Goal: Information Seeking & Learning: Learn about a topic

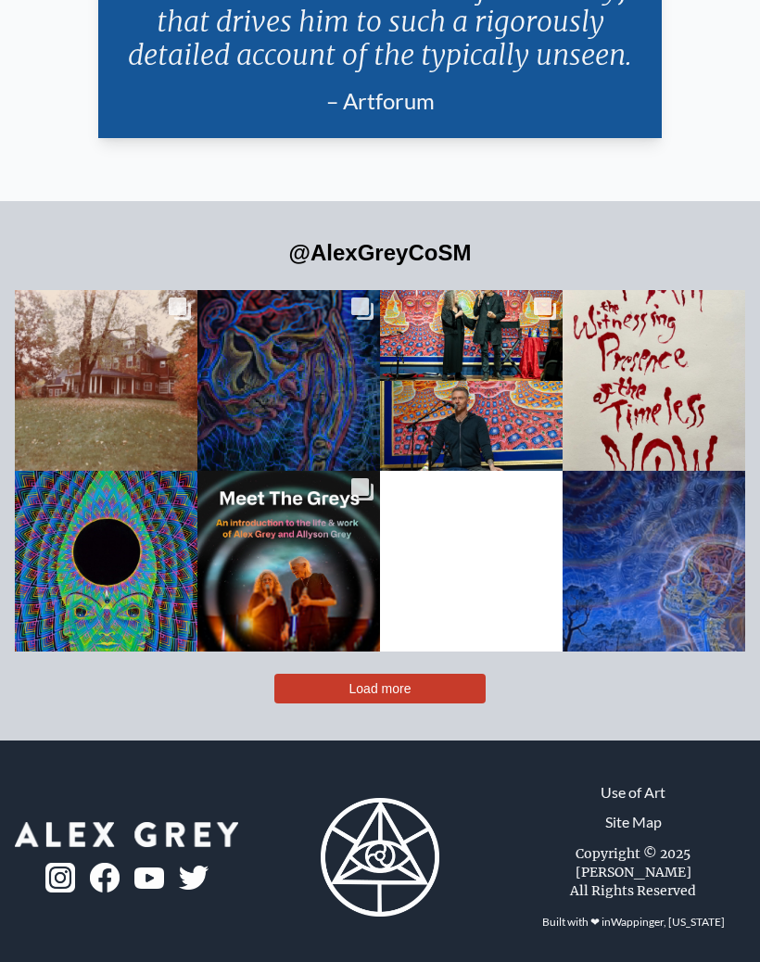
scroll to position [4548, 0]
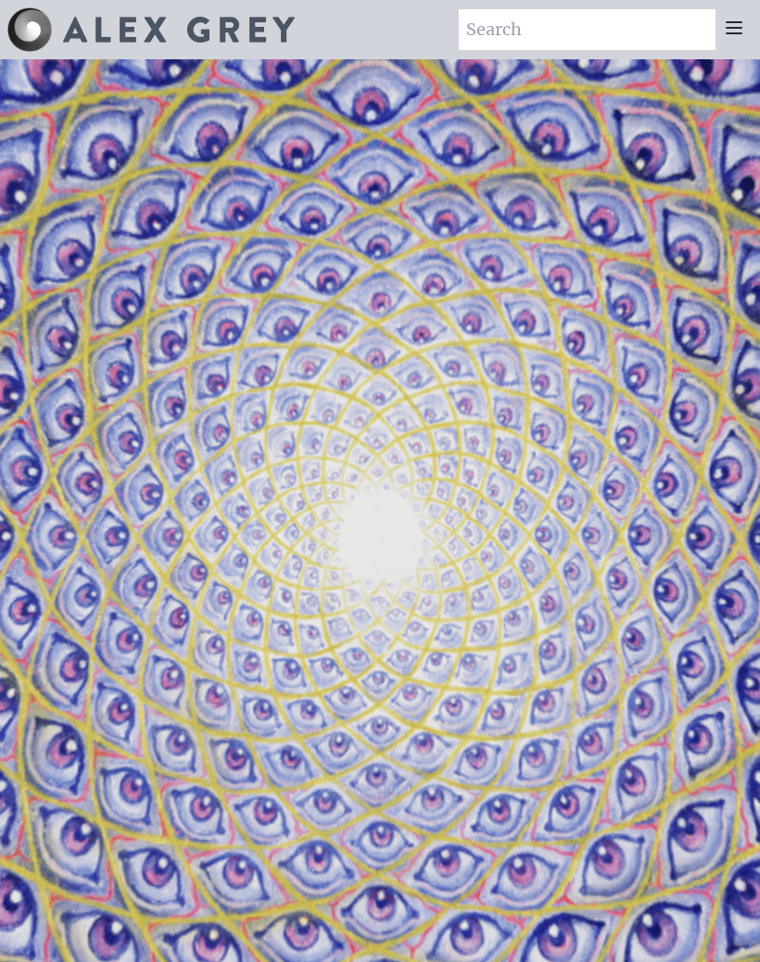
click at [735, 22] on icon at bounding box center [733, 27] width 15 height 11
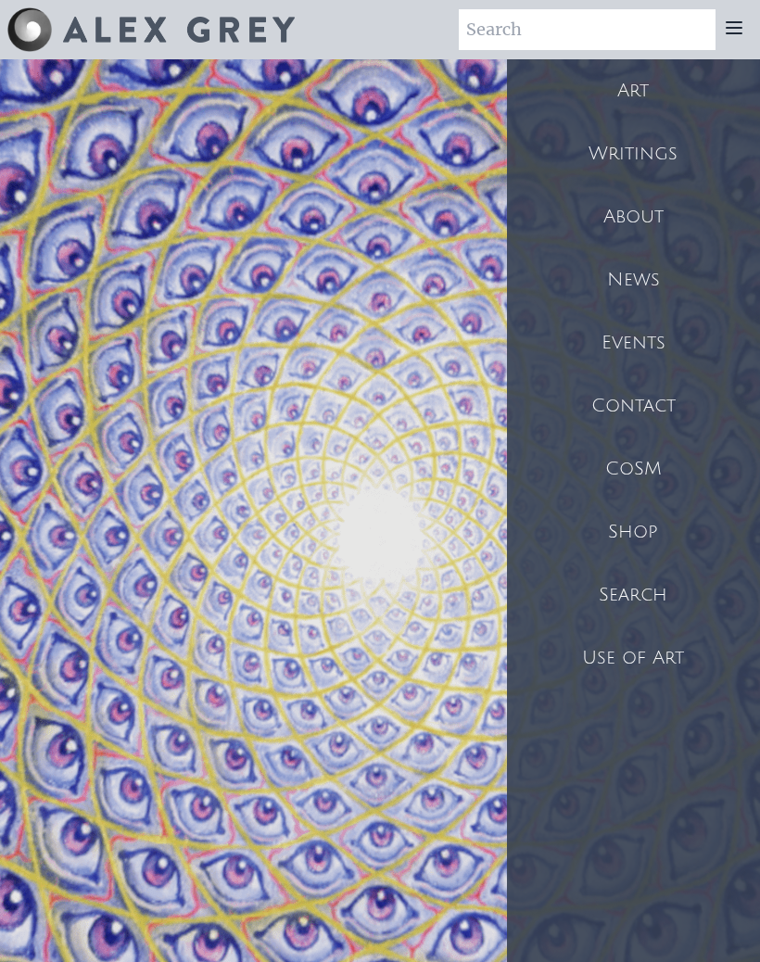
click at [642, 98] on div "Art" at bounding box center [633, 90] width 253 height 63
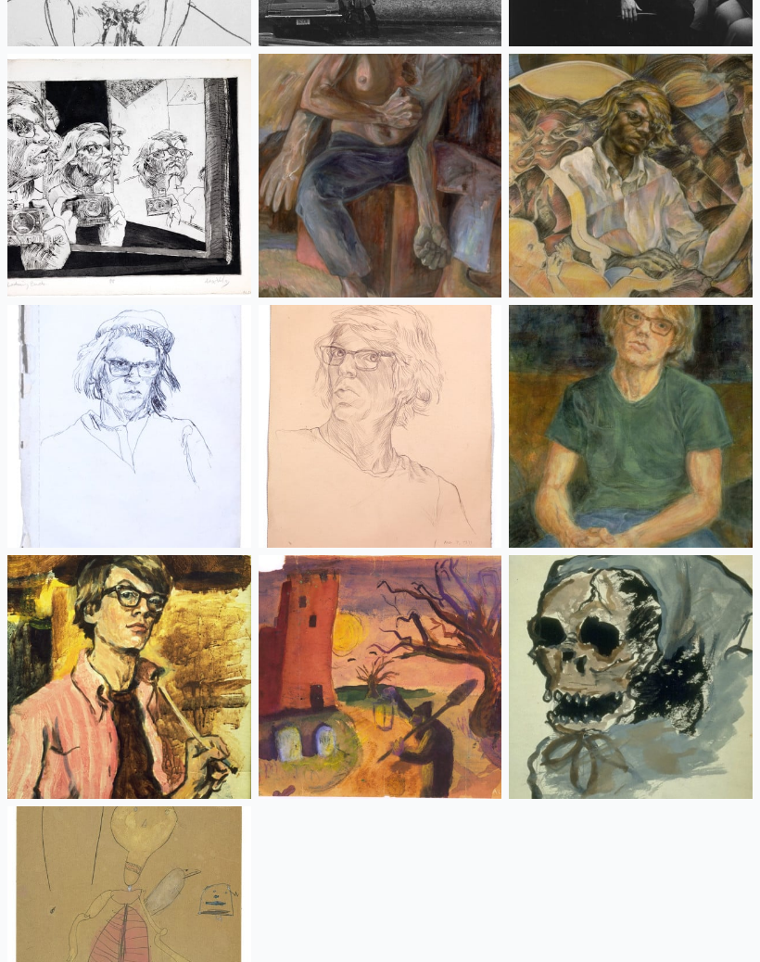
scroll to position [27729, 0]
